Goal: Task Accomplishment & Management: Complete application form

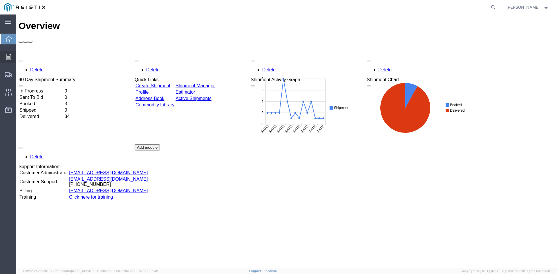
click at [6, 55] on div at bounding box center [8, 57] width 16 height 12
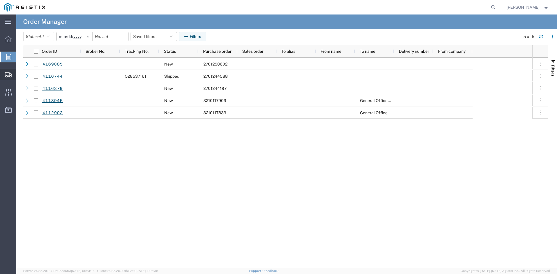
click at [0, 0] on span "Create Shipment" at bounding box center [0, 0] width 0 height 0
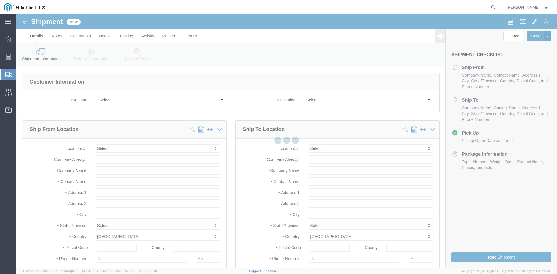
select select
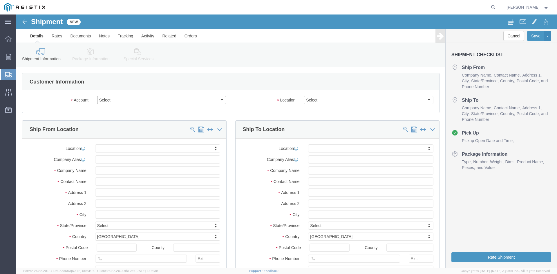
click select "Select Altec Industries Inc PG&E"
select select "9596"
click select "Select Altec Industries Inc PG&E"
select select
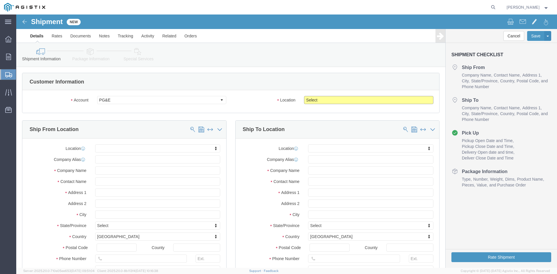
click select "Select All Others [GEOGRAPHIC_DATA] [GEOGRAPHIC_DATA] [GEOGRAPHIC_DATA] [GEOGRA…"
select select "23082"
click select "Select All Others [GEOGRAPHIC_DATA] [GEOGRAPHIC_DATA] [GEOGRAPHIC_DATA] [GEOGRA…"
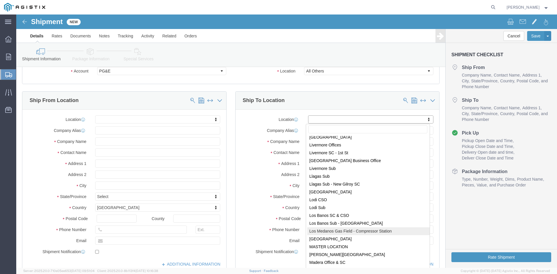
scroll to position [1739, 0]
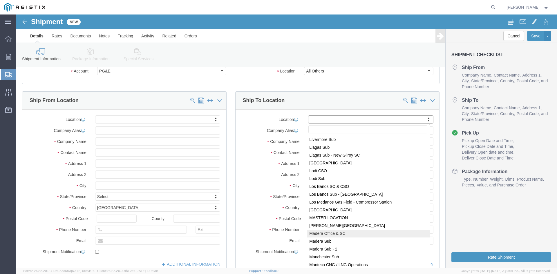
select select "19792"
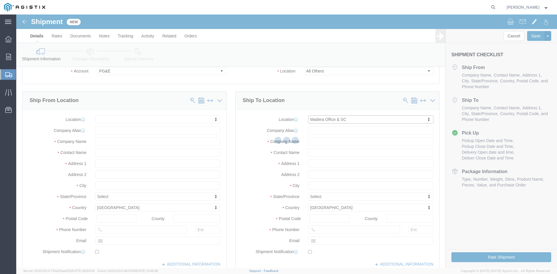
select select "CA"
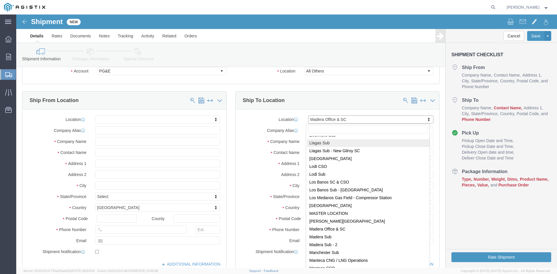
scroll to position [1744, 0]
select select "71617"
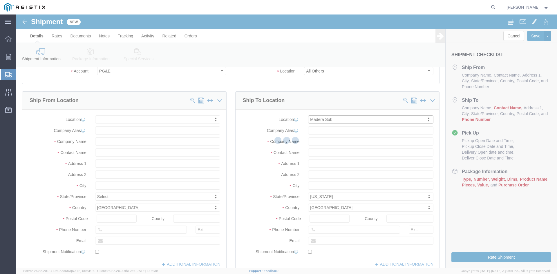
select select "CA"
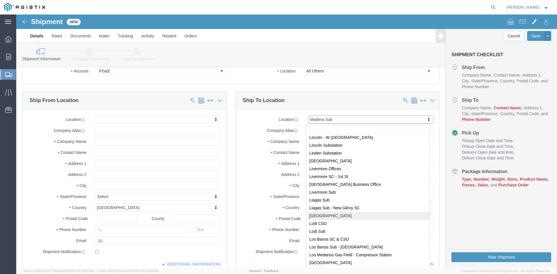
scroll to position [1723, 0]
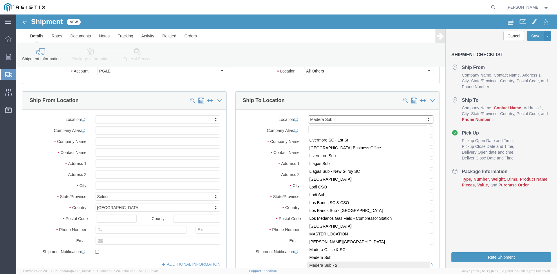
select select "63731"
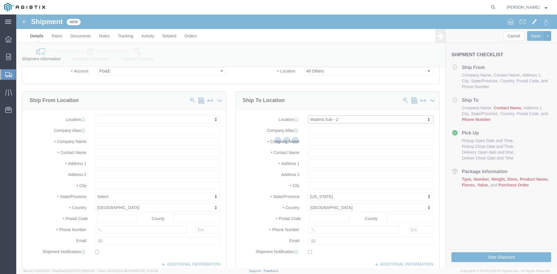
select select "CA"
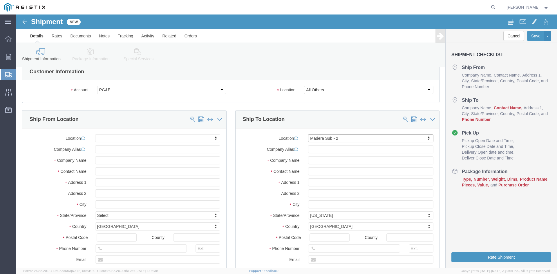
scroll to position [0, 0]
